Goal: Check status: Check status

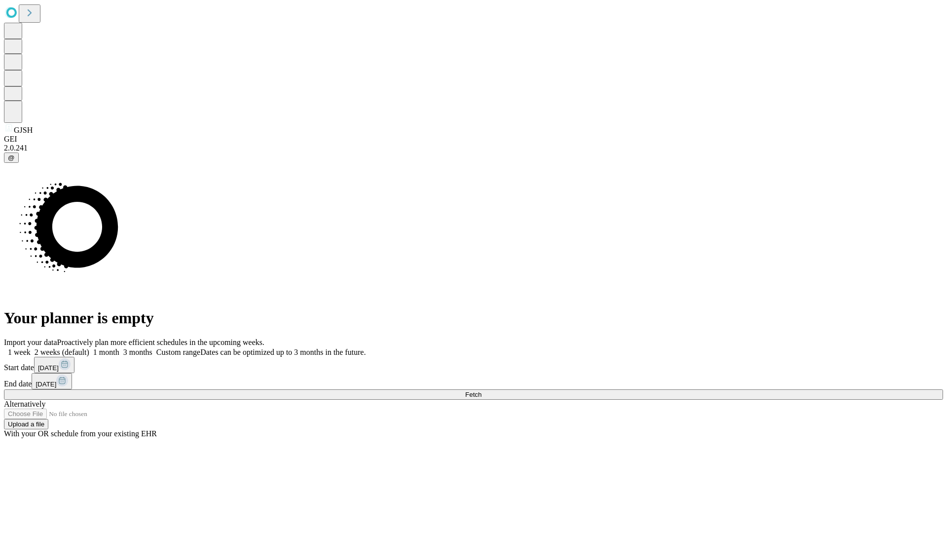
click at [481, 391] on span "Fetch" at bounding box center [473, 394] width 16 height 7
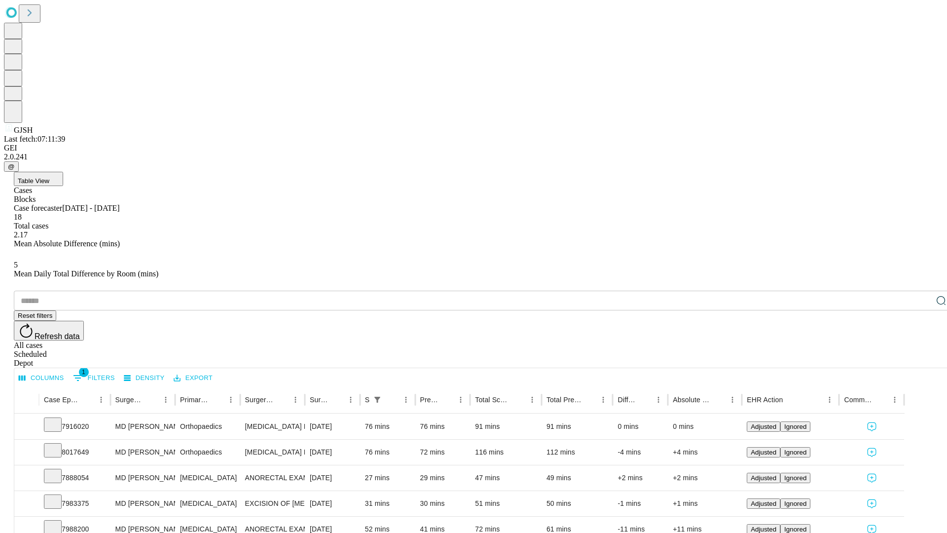
click at [883, 350] on div "Scheduled" at bounding box center [483, 354] width 939 height 9
